Goal: Task Accomplishment & Management: Manage account settings

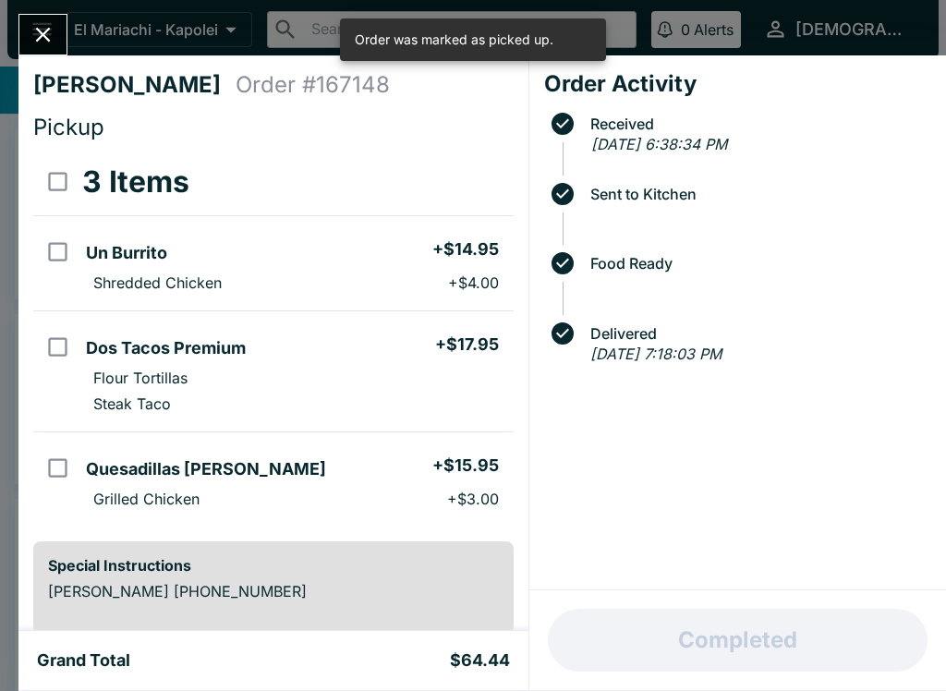
click at [34, 54] on button "Close" at bounding box center [42, 35] width 47 height 40
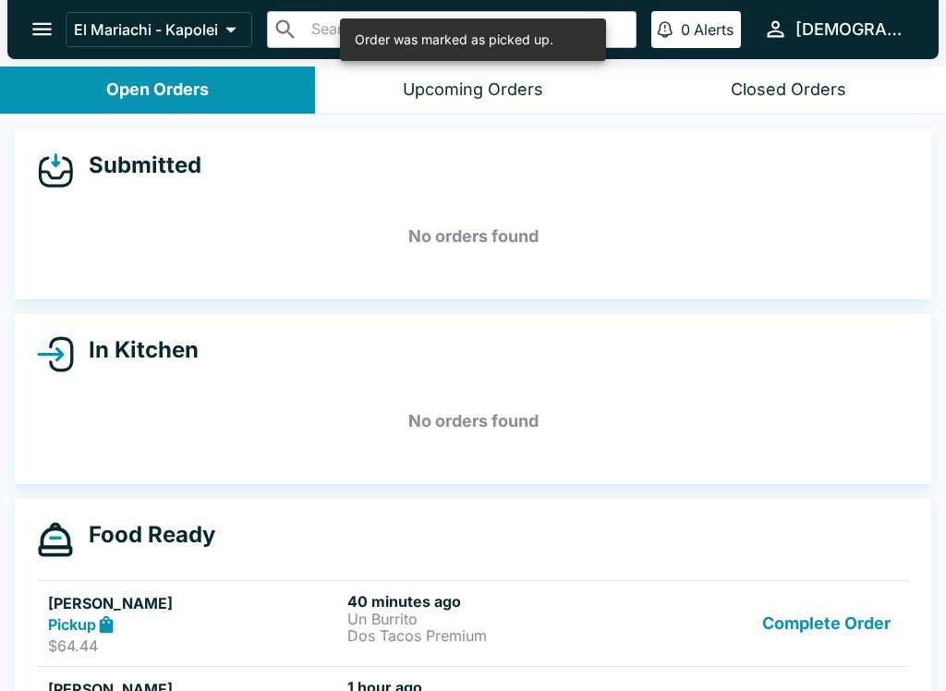
click at [785, 597] on button "Complete Order" at bounding box center [826, 624] width 143 height 64
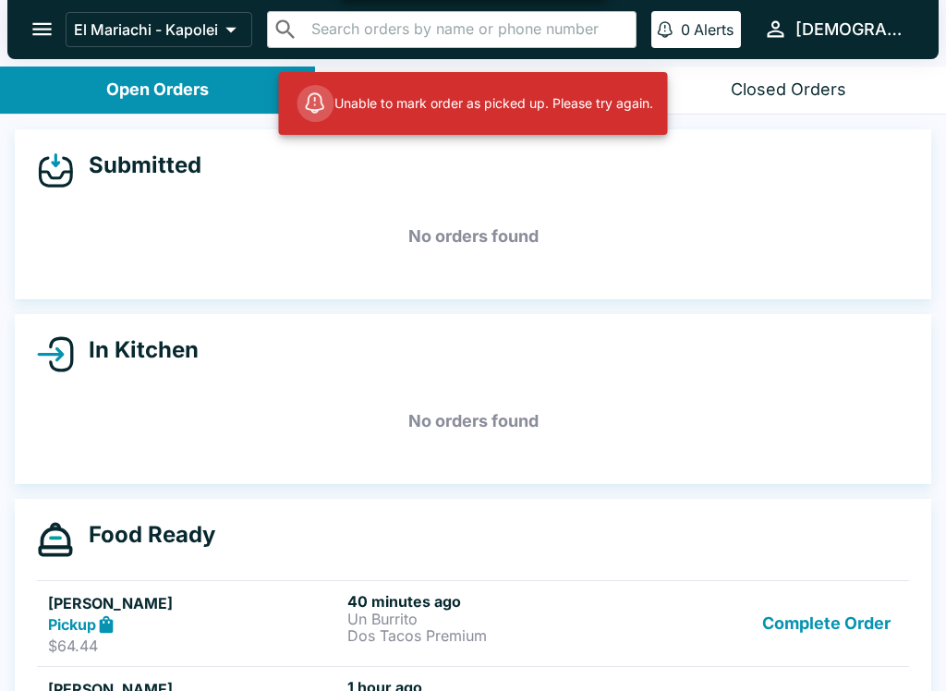
click at [801, 607] on button "Complete Order" at bounding box center [826, 624] width 143 height 64
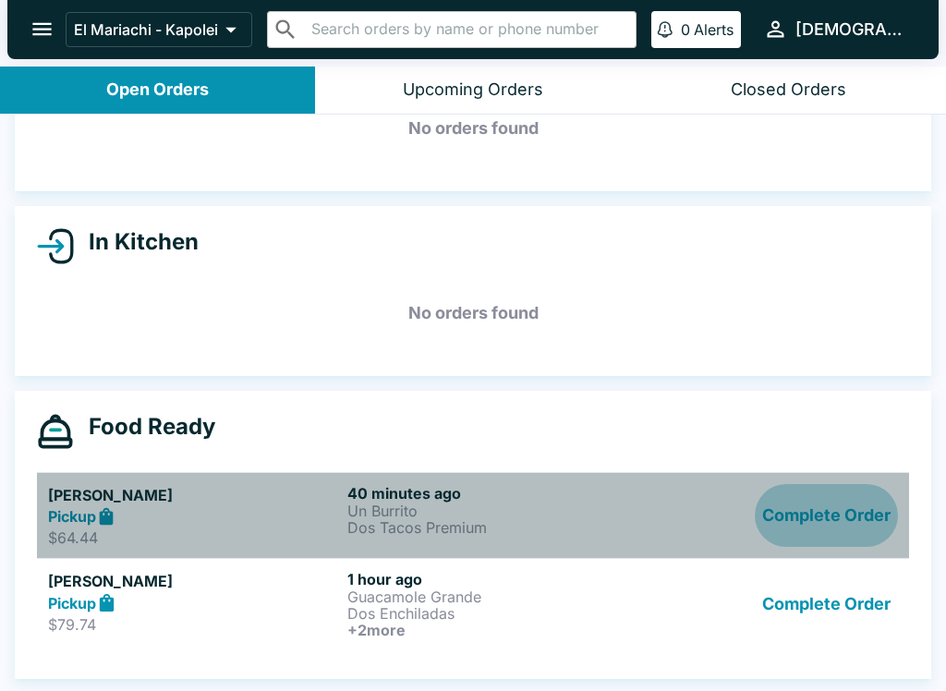
scroll to position [108, 0]
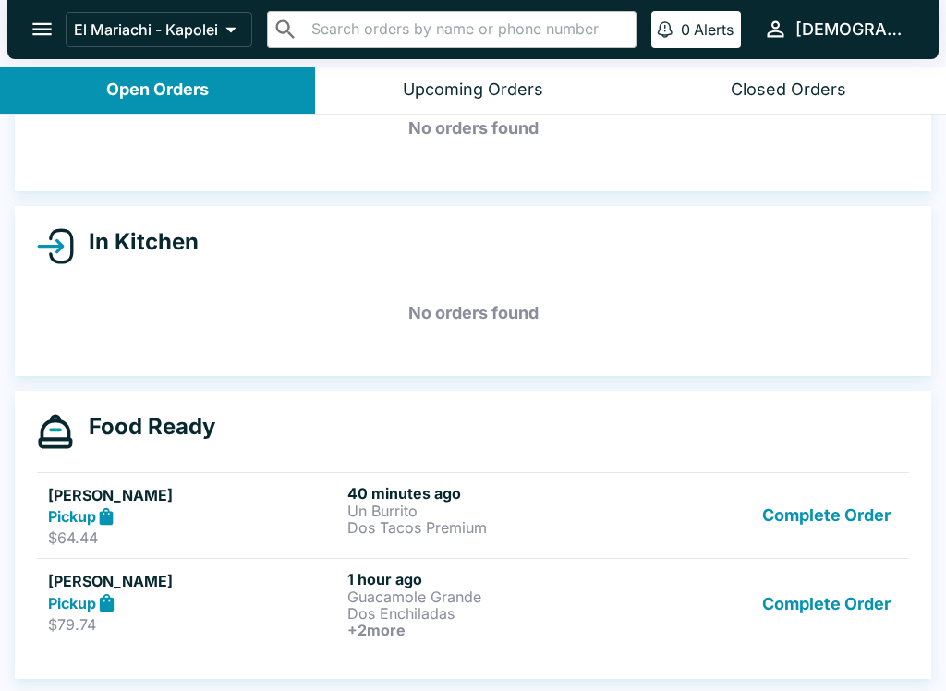
click at [819, 593] on button "Complete Order" at bounding box center [826, 604] width 143 height 68
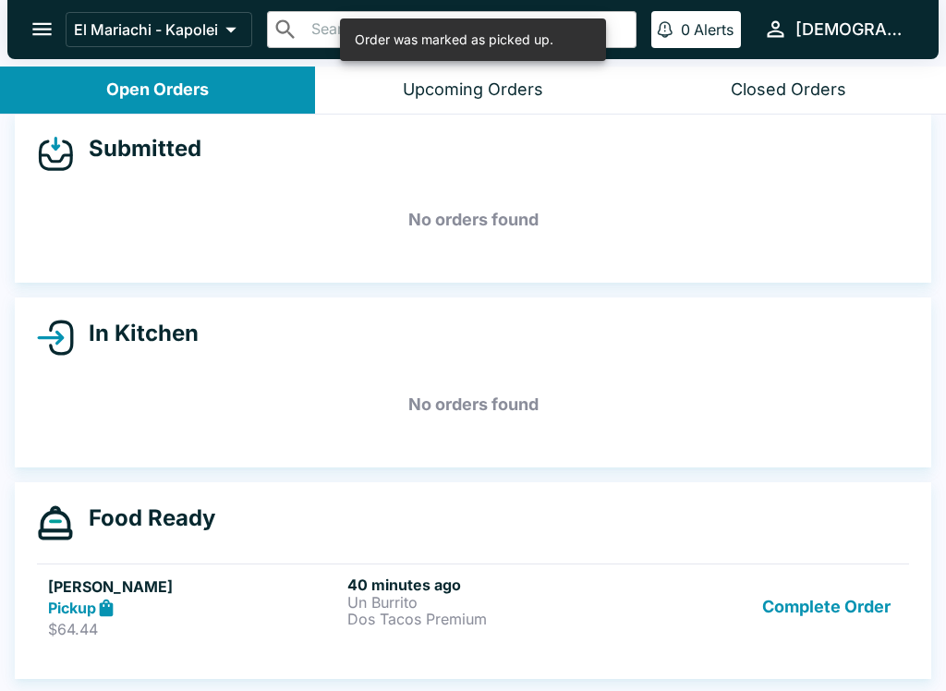
scroll to position [17, 0]
click at [787, 585] on button "Complete Order" at bounding box center [826, 608] width 143 height 64
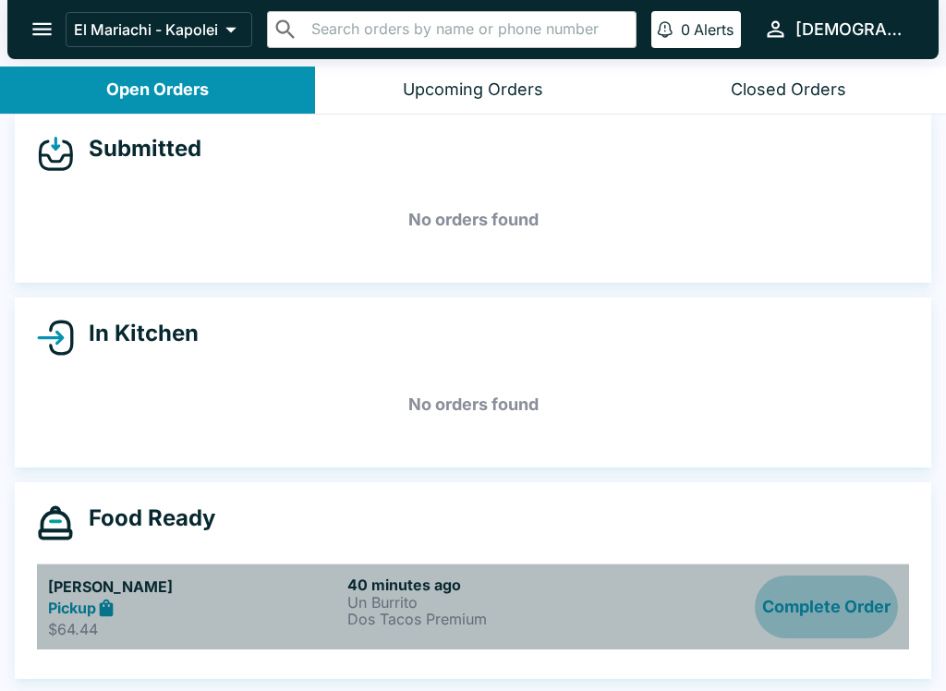
click at [814, 595] on button "Complete Order" at bounding box center [826, 608] width 143 height 64
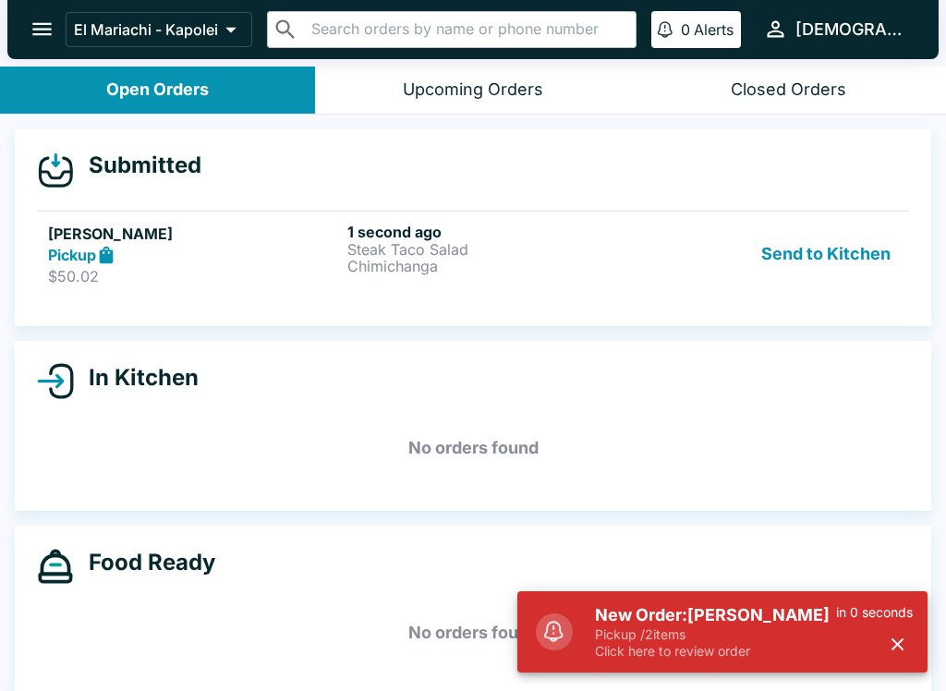
click at [712, 606] on h5 "New Order: [PERSON_NAME]" at bounding box center [715, 615] width 241 height 22
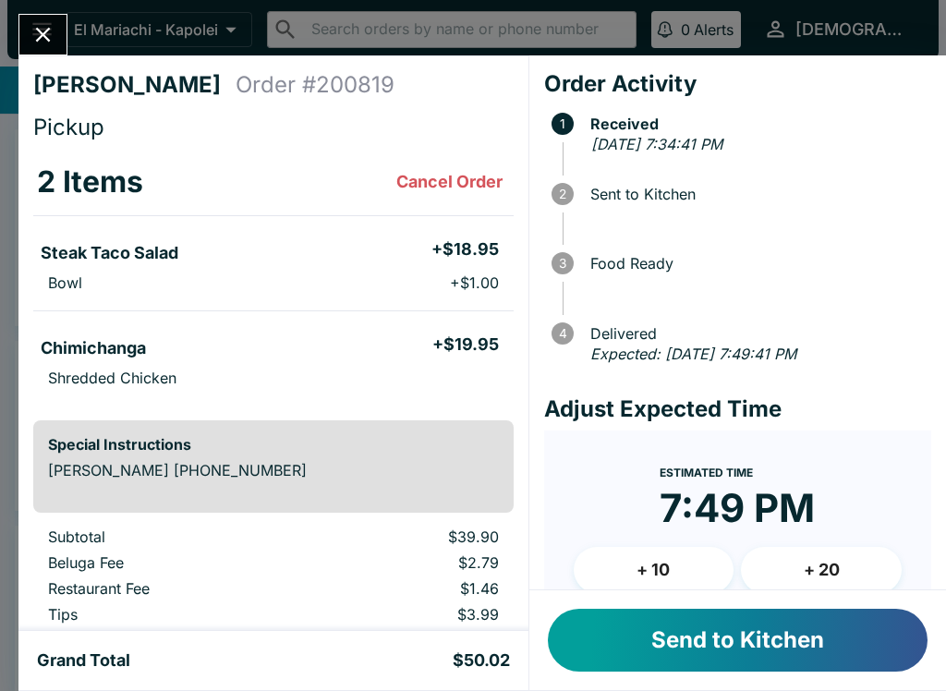
click at [719, 618] on button "Send to Kitchen" at bounding box center [738, 640] width 380 height 63
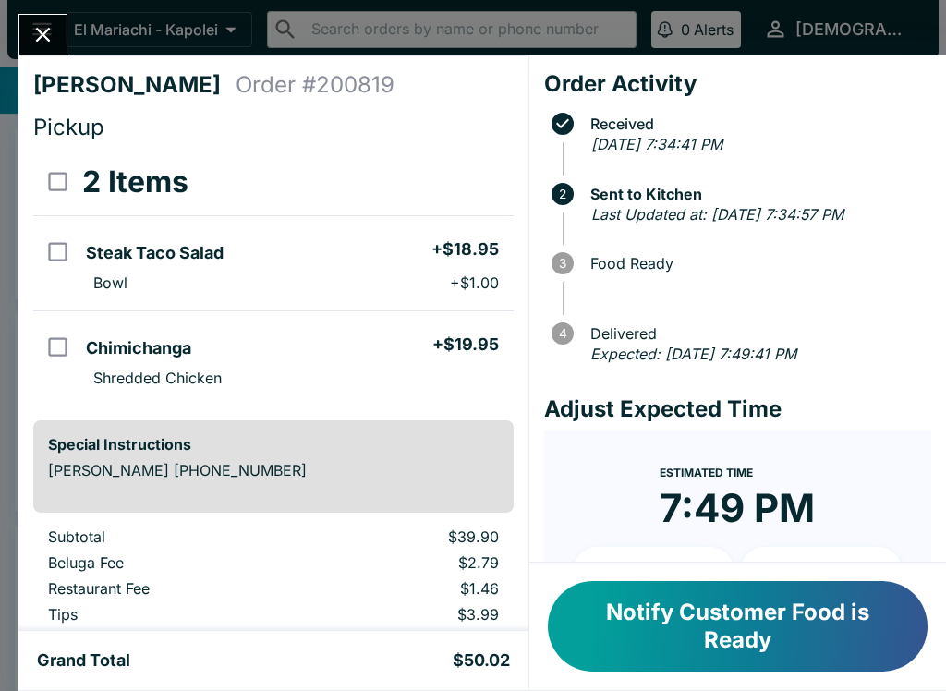
click at [735, 617] on button "Notify Customer Food is Ready" at bounding box center [738, 626] width 380 height 91
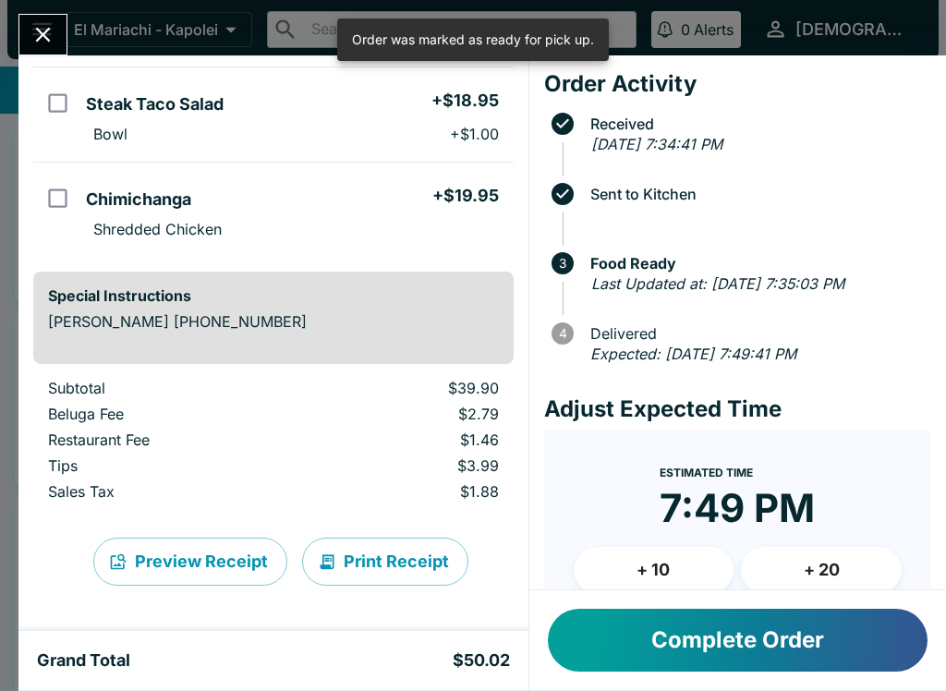
scroll to position [149, 0]
click at [412, 560] on button "Print Receipt" at bounding box center [385, 562] width 166 height 48
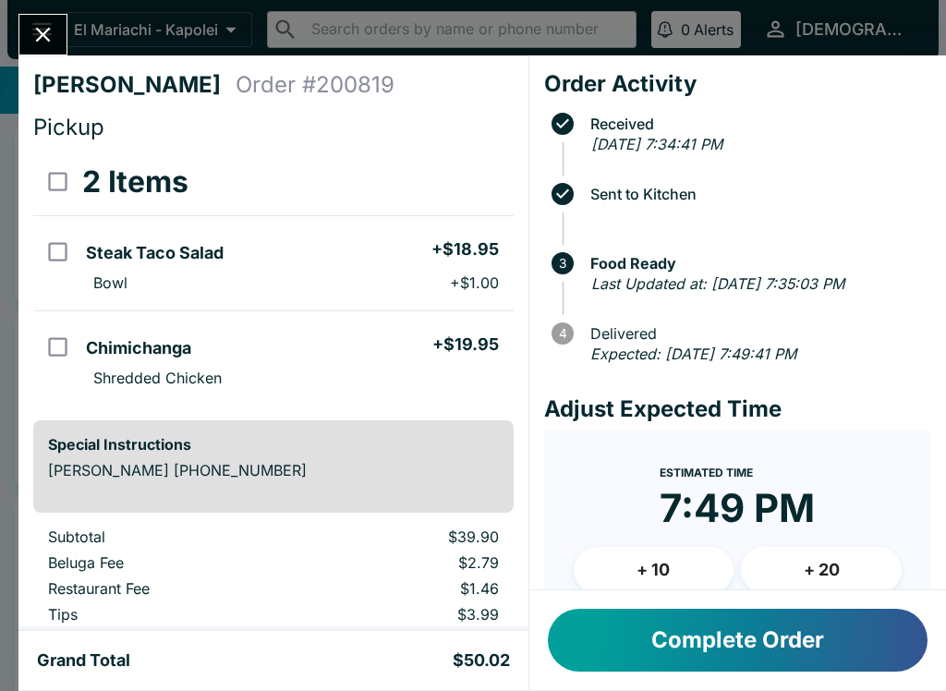
scroll to position [0, 0]
click at [56, 16] on div at bounding box center [42, 35] width 49 height 42
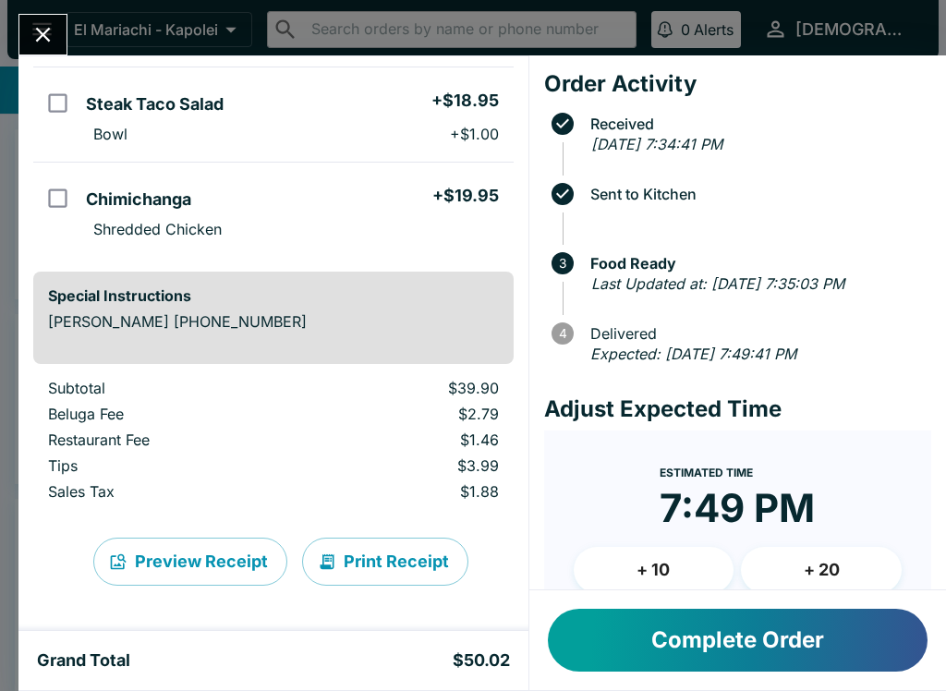
scroll to position [149, 0]
click at [58, 44] on button "Close" at bounding box center [42, 35] width 47 height 40
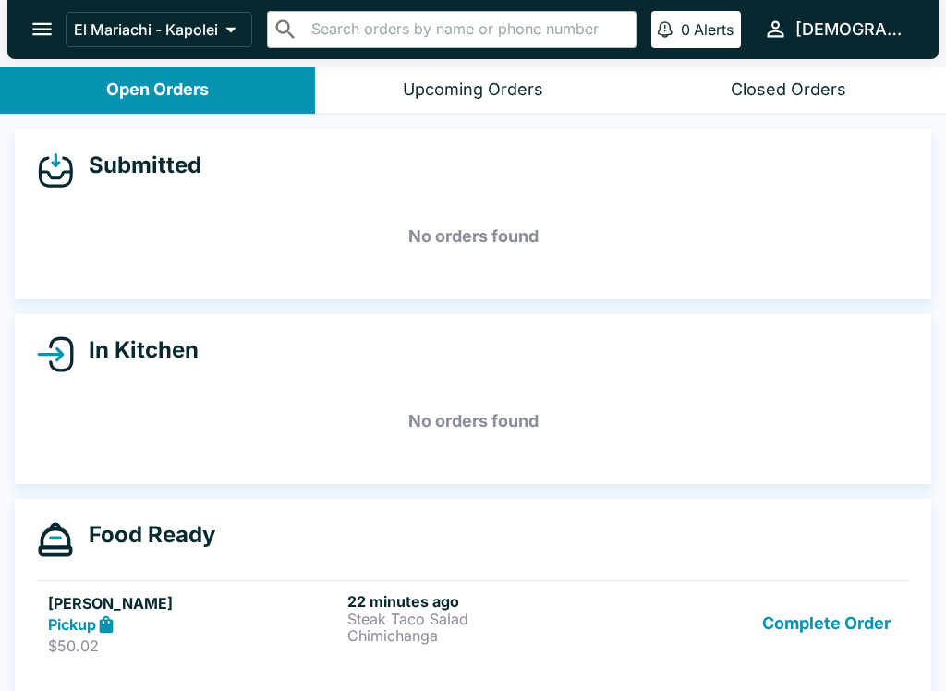
click at [840, 614] on button "Complete Order" at bounding box center [826, 624] width 143 height 64
